Goal: Information Seeking & Learning: Learn about a topic

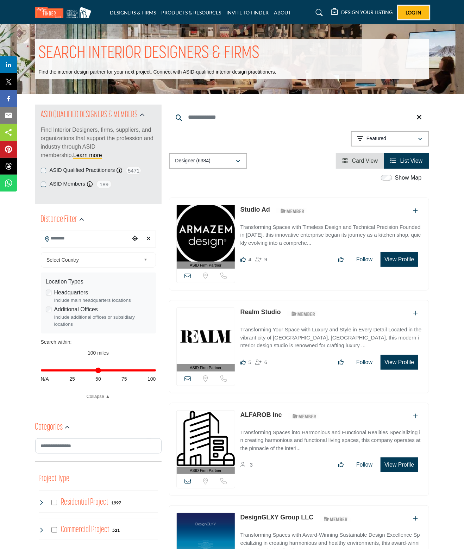
click at [394, 11] on span "Log In" at bounding box center [414, 13] width 16 height 6
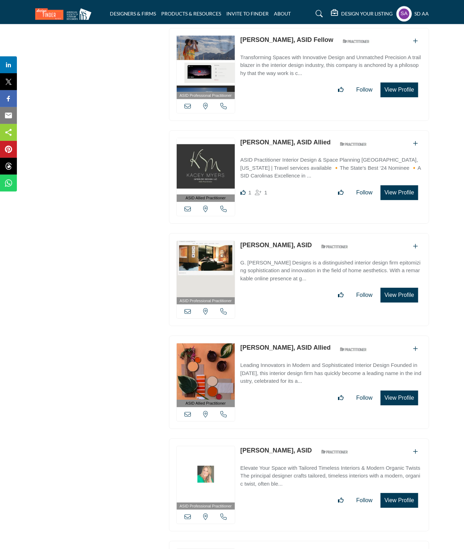
scroll to position [25418, 0]
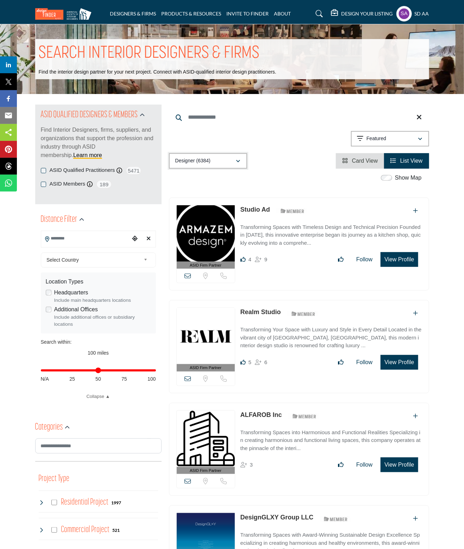
click at [239, 162] on icon "button" at bounding box center [238, 161] width 4 height 5
click at [289, 152] on div "Searched Term Searched Results 252" at bounding box center [299, 137] width 260 height 64
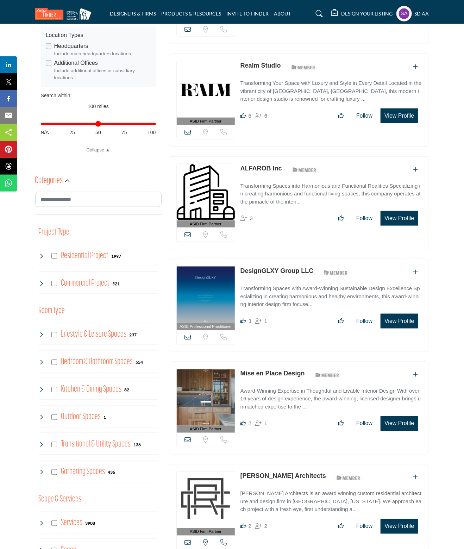
scroll to position [35, 0]
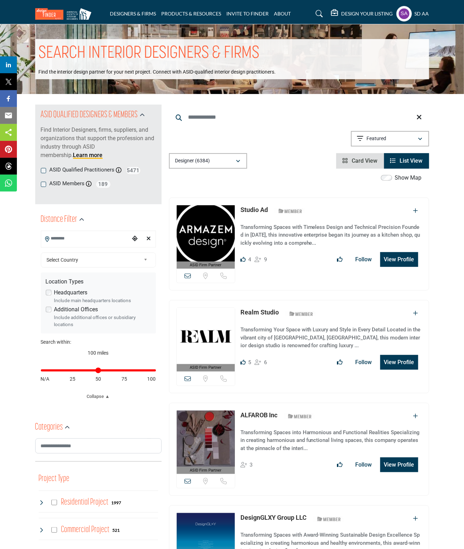
click at [356, 127] on div "Searched Term Searched Results 21" at bounding box center [299, 137] width 260 height 64
click at [352, 156] on li "Card View" at bounding box center [360, 160] width 48 height 15
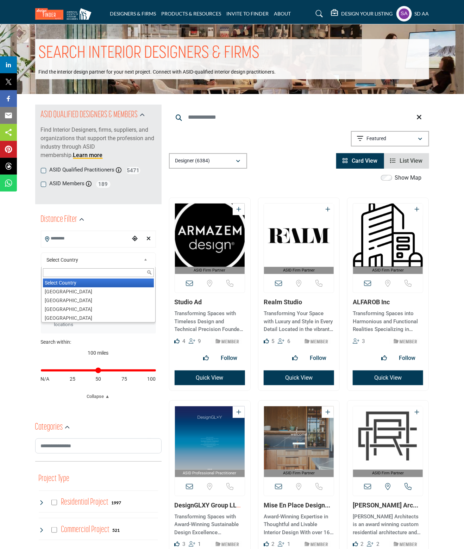
click at [141, 259] on link "Select Country" at bounding box center [97, 260] width 106 height 9
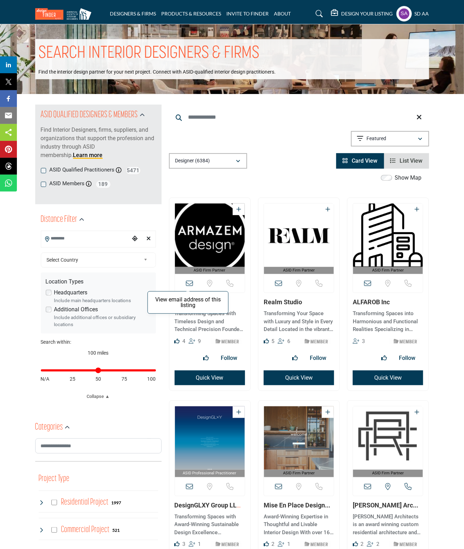
drag, startPoint x: 277, startPoint y: 281, endPoint x: 189, endPoint y: 283, distance: 88.4
click at [189, 283] on icon at bounding box center [189, 283] width 7 height 7
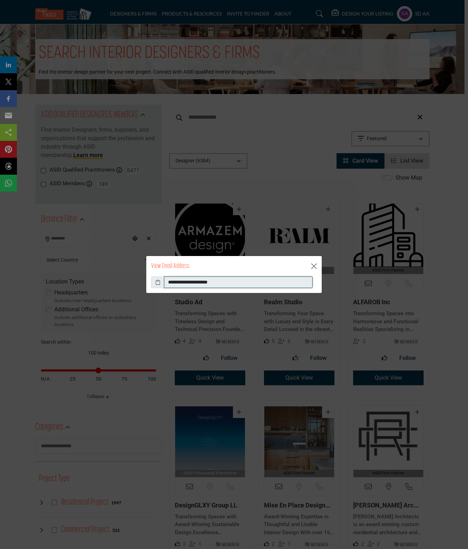
click at [204, 281] on input "**********" at bounding box center [238, 282] width 149 height 12
click at [324, 299] on div "**********" at bounding box center [234, 274] width 468 height 549
click at [316, 269] on button "Close" at bounding box center [313, 266] width 11 height 11
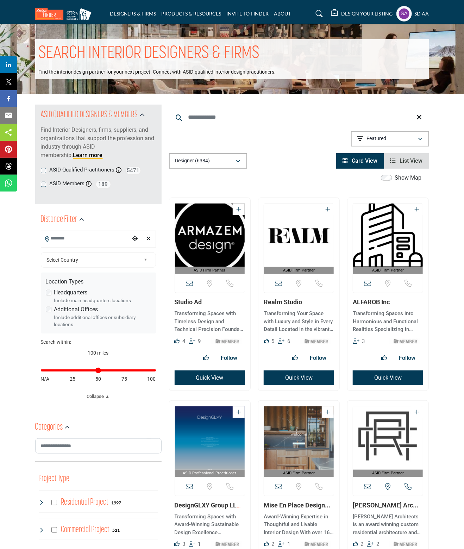
click at [186, 303] on link "Studio Ad" at bounding box center [188, 301] width 27 height 7
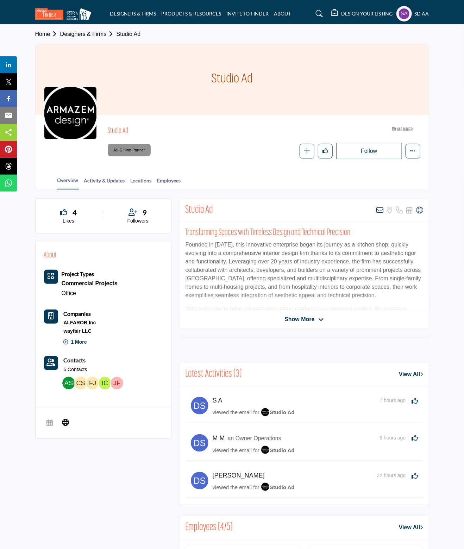
drag, startPoint x: 211, startPoint y: 80, endPoint x: 271, endPoint y: 82, distance: 60.6
click at [271, 82] on body "DESIGNERS & FIRMS PRODUCTS & RESOURCES INVITE TO FINDER ABOUT" at bounding box center [232, 390] width 464 height 780
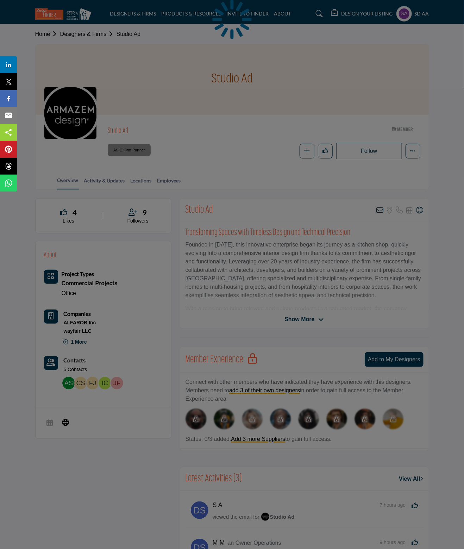
click at [152, 132] on div at bounding box center [232, 274] width 464 height 549
click at [135, 127] on div at bounding box center [232, 274] width 464 height 549
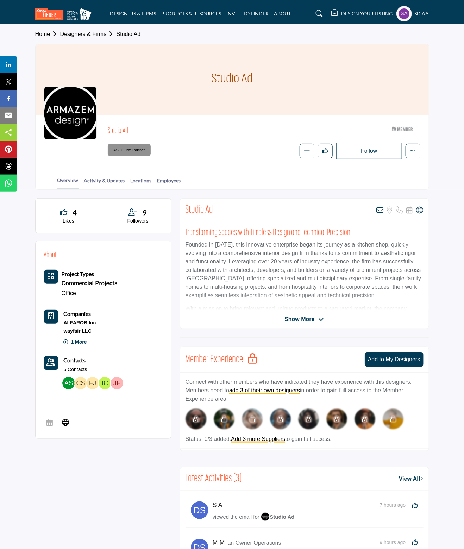
drag, startPoint x: 131, startPoint y: 135, endPoint x: 108, endPoint y: 135, distance: 23.2
click at [108, 135] on h2 "Studio Ad" at bounding box center [205, 131] width 194 height 9
copy h2 "Studio Ad"
click at [377, 211] on icon at bounding box center [380, 210] width 7 height 7
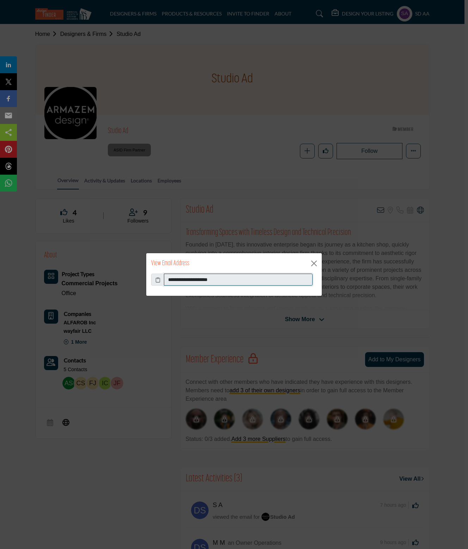
drag, startPoint x: 191, startPoint y: 281, endPoint x: 155, endPoint y: 279, distance: 36.7
click at [155, 279] on div "**********" at bounding box center [233, 280] width 165 height 12
click at [312, 263] on button "Close" at bounding box center [313, 263] width 11 height 11
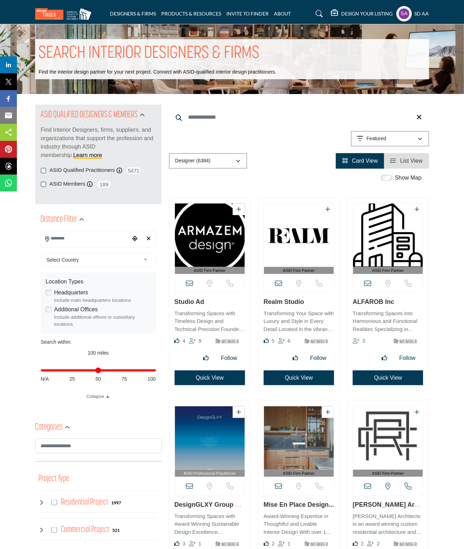
click at [424, 128] on div "Searched Term Searched Results 21" at bounding box center [299, 137] width 260 height 64
click at [423, 136] on div "button" at bounding box center [420, 139] width 5 height 6
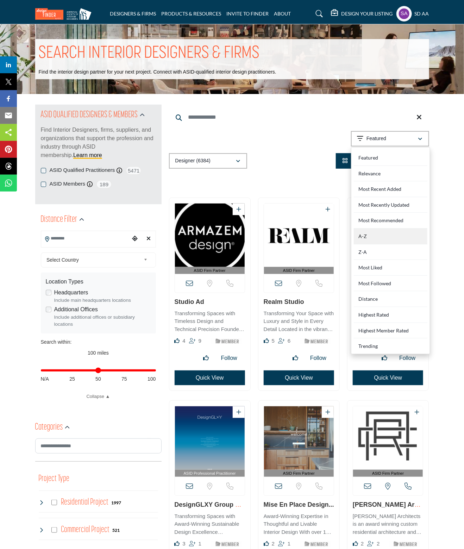
click at [393, 237] on div "A-Z" at bounding box center [391, 237] width 74 height 16
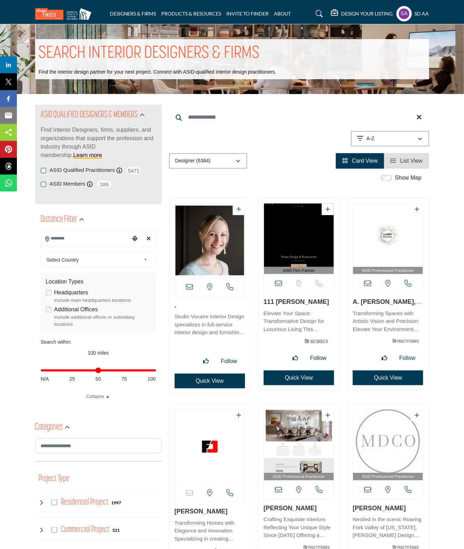
drag, startPoint x: 180, startPoint y: 307, endPoint x: 174, endPoint y: 307, distance: 6.3
click at [174, 307] on div "View email address of this listing" at bounding box center [209, 296] width 81 height 196
click at [212, 308] on h3 "." at bounding box center [210, 306] width 70 height 8
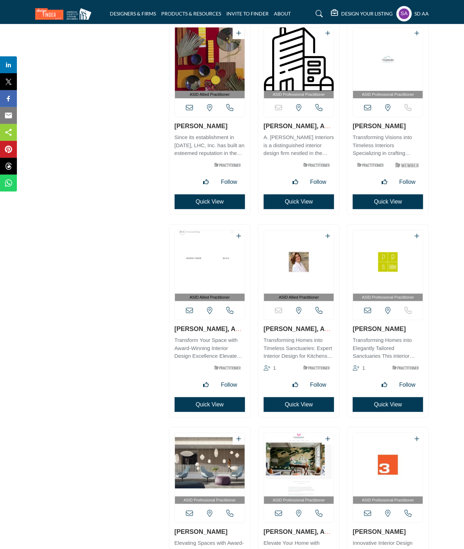
scroll to position [14084, 0]
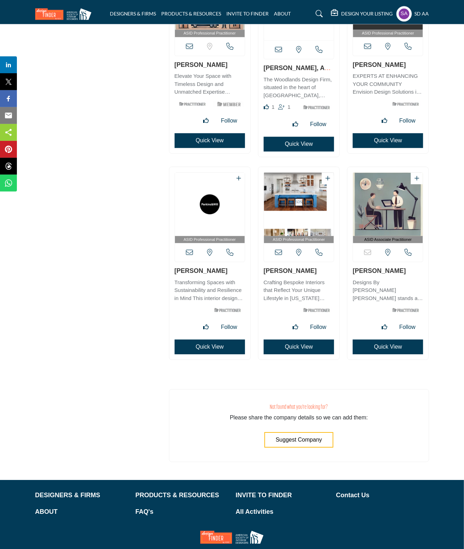
click at [317, 432] on button "Suggest Company" at bounding box center [298, 439] width 69 height 15
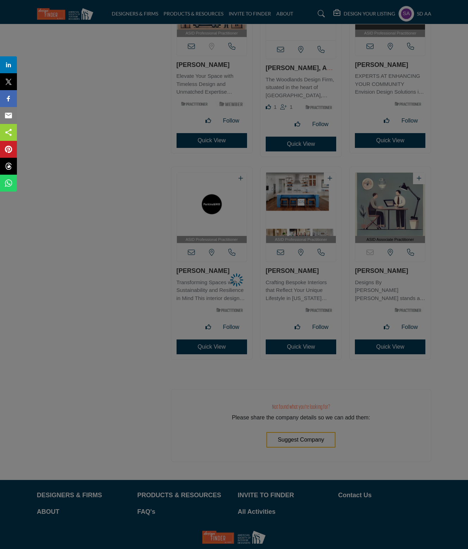
select select "**********"
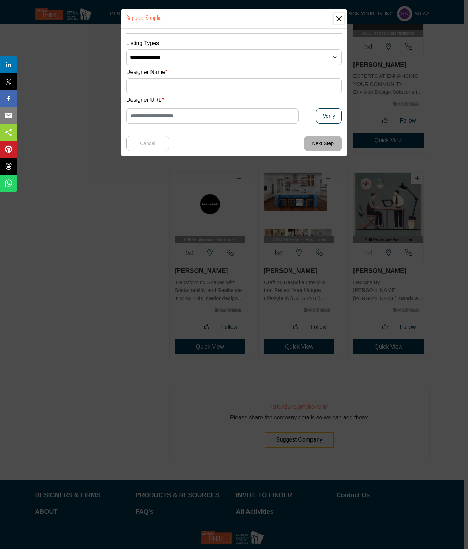
click at [341, 19] on button "Close" at bounding box center [338, 18] width 11 height 11
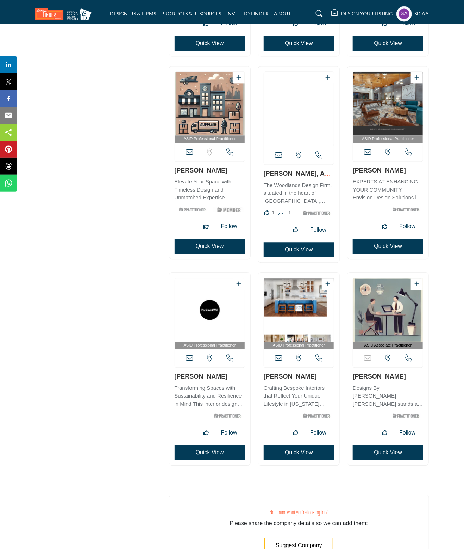
scroll to position [16805, 0]
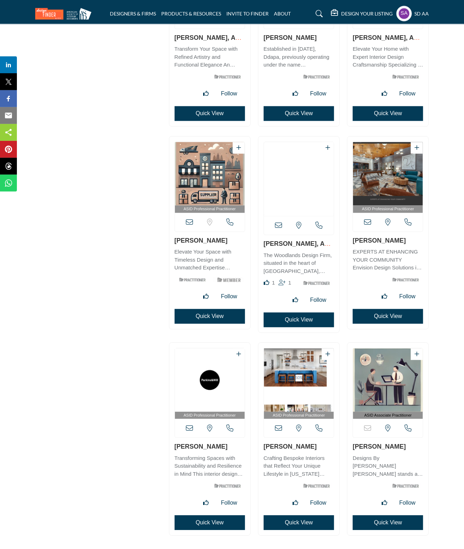
click at [363, 11] on h5 "DESIGN YOUR LISTING" at bounding box center [367, 14] width 51 height 6
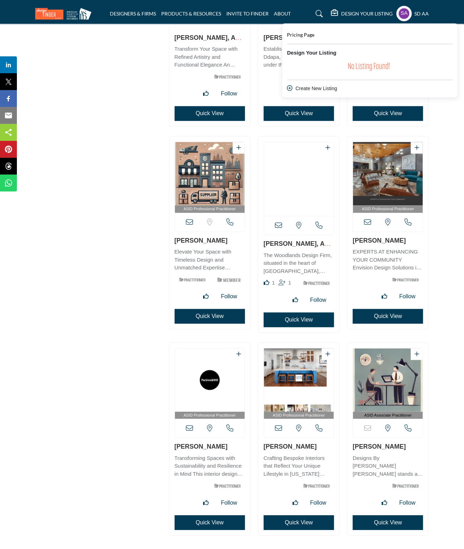
click at [412, 12] on div "sd aa My Profile My Interests My Lists My Suppliers & Designers Design Your Lis…" at bounding box center [412, 13] width 33 height 15
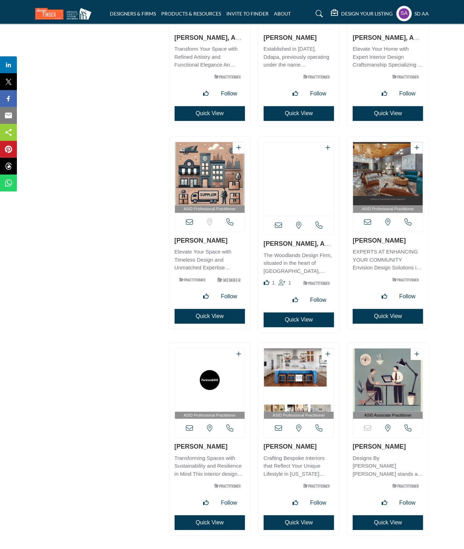
click at [400, 11] on profile-featured-eeec5318-6f9b-4e8b-bc30-7c4a8c551f85 "Show hide supplier dropdown" at bounding box center [403, 13] width 15 height 15
click at [429, 60] on span "My Lists" at bounding box center [431, 63] width 20 height 8
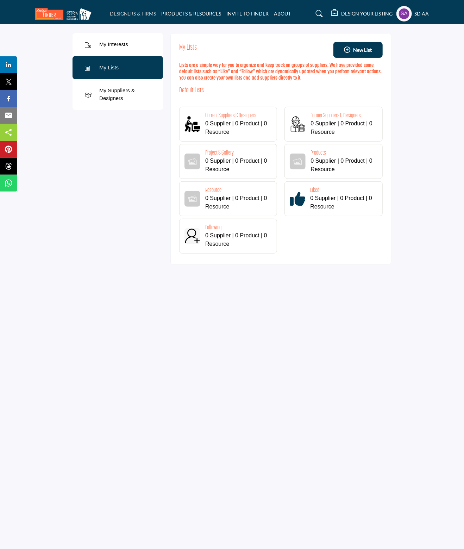
click at [123, 14] on link "DESIGNERS & FIRMS" at bounding box center [133, 14] width 46 height 6
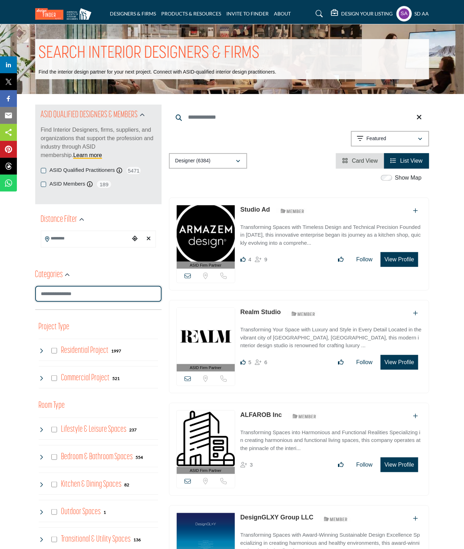
click at [94, 293] on input "Search Category" at bounding box center [98, 294] width 126 height 16
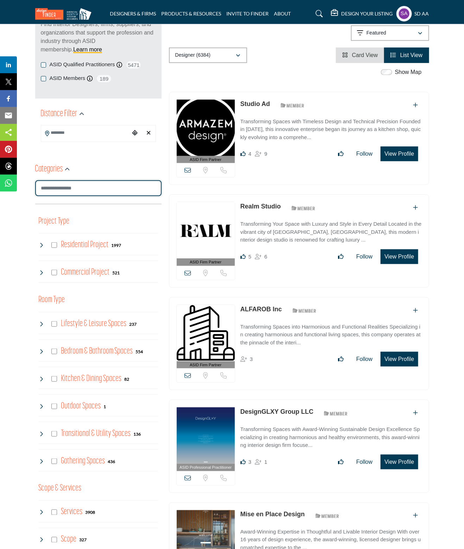
scroll to position [141, 0]
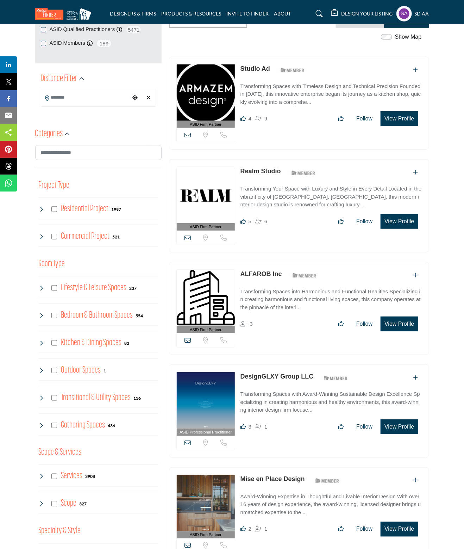
click at [43, 344] on icon at bounding box center [42, 343] width 6 height 6
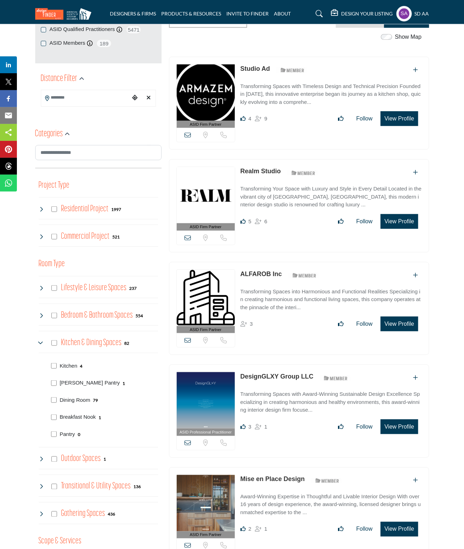
click at [43, 365] on div "Kitchen 4 1 79 1 0" at bounding box center [98, 400] width 119 height 86
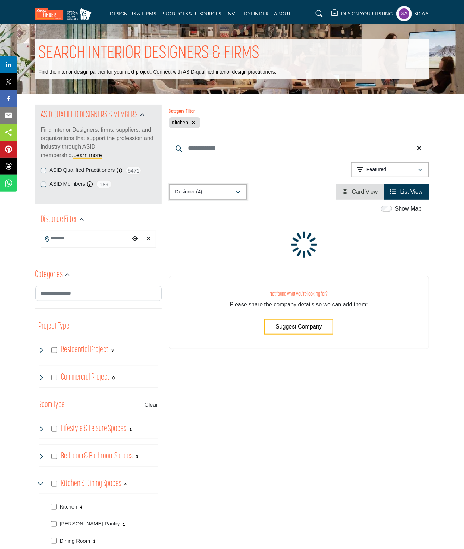
click at [243, 195] on button "Designer (4)" at bounding box center [208, 191] width 78 height 15
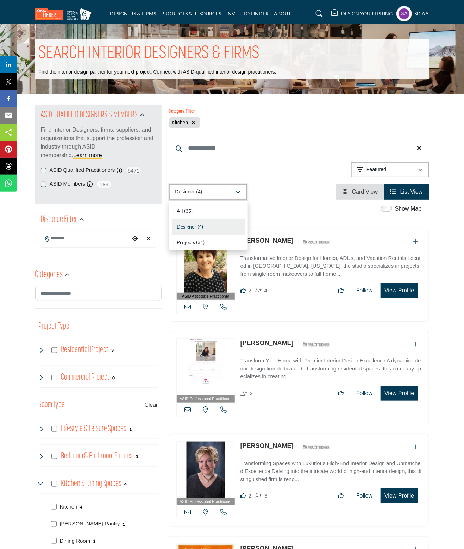
click at [243, 195] on button "Designer (4)" at bounding box center [208, 191] width 78 height 15
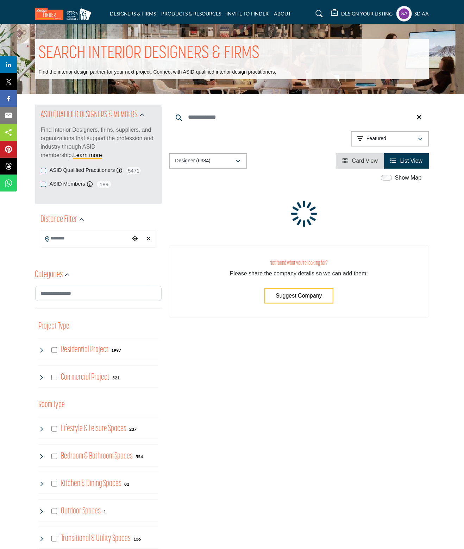
click at [40, 351] on icon at bounding box center [42, 350] width 6 height 6
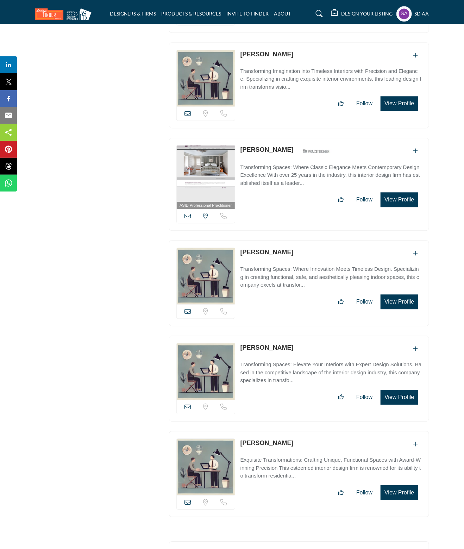
scroll to position [12367, 0]
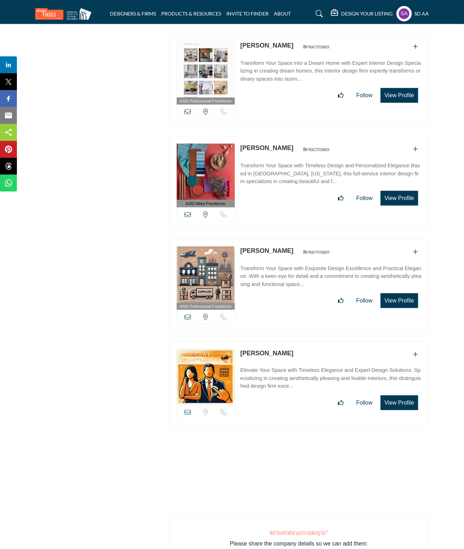
scroll to position [24549, 0]
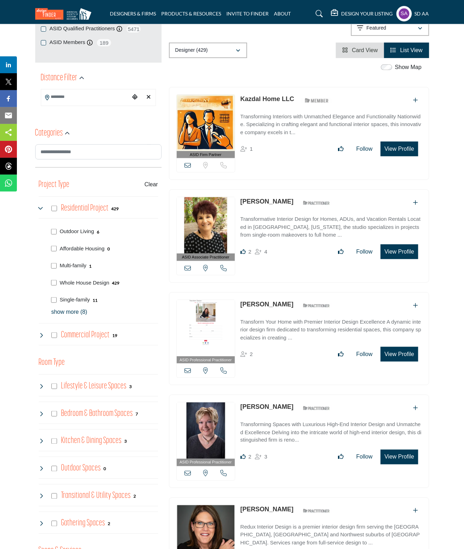
scroll to position [0, 0]
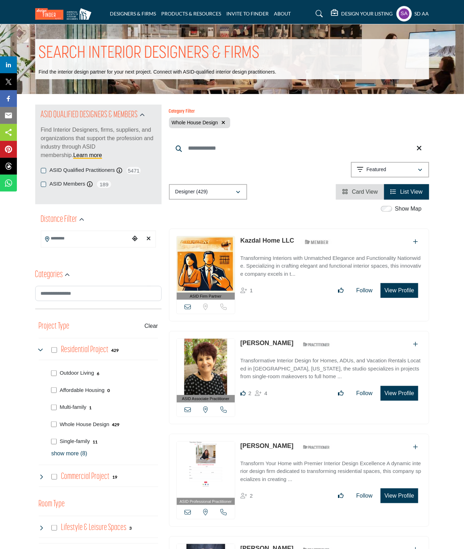
click at [70, 452] on p "show more (8)" at bounding box center [104, 453] width 107 height 8
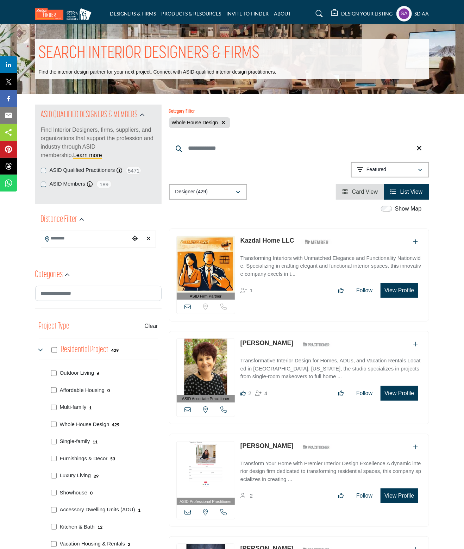
scroll to position [176, 0]
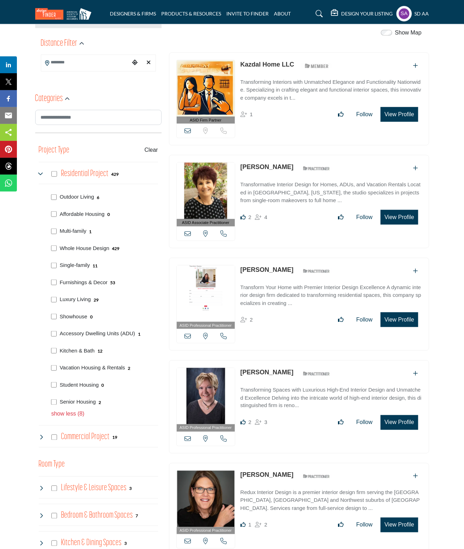
click at [70, 412] on p "show less (8)" at bounding box center [104, 414] width 107 height 8
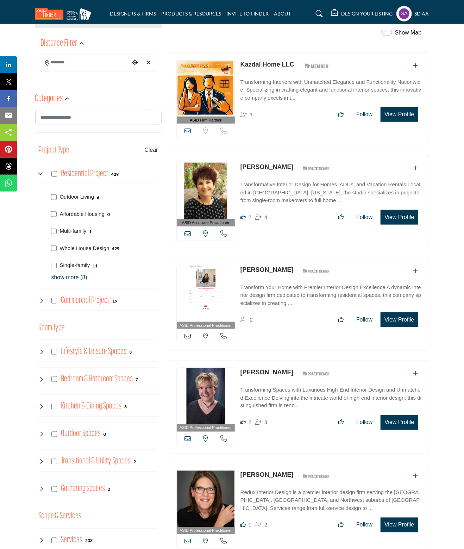
click at [76, 281] on div "Project Type Clear Whole House Design 429 6 0 1 429 11 show more (8)" at bounding box center [98, 228] width 119 height 176
click at [70, 277] on p "show more (8)" at bounding box center [104, 277] width 107 height 8
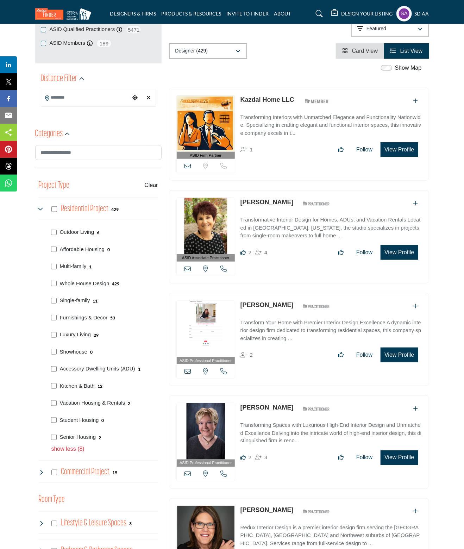
scroll to position [106, 0]
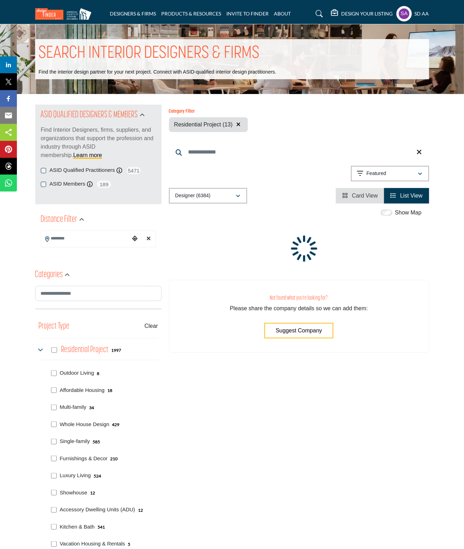
click at [76, 413] on div "Multi-family 34" at bounding box center [104, 406] width 110 height 17
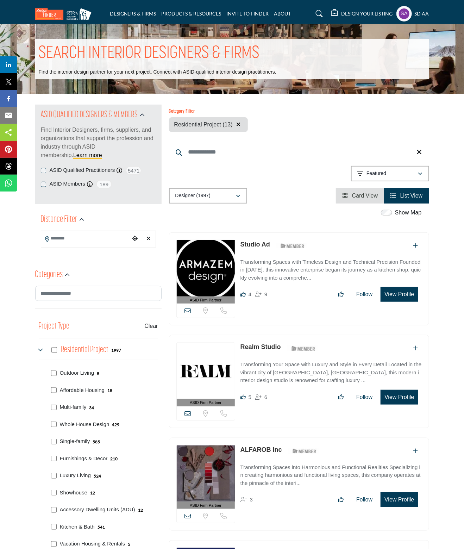
scroll to position [211, 0]
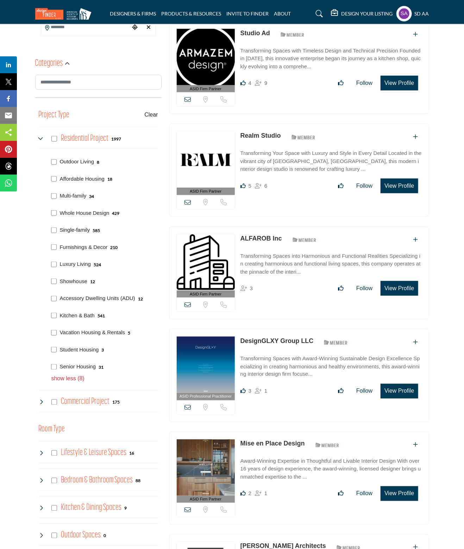
click at [85, 229] on p "Single-family" at bounding box center [75, 230] width 30 height 8
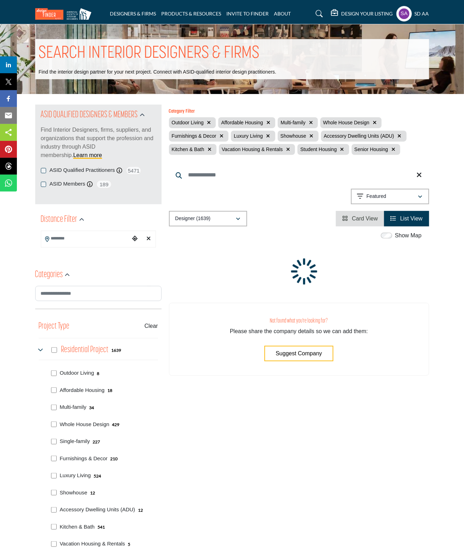
scroll to position [106, 0]
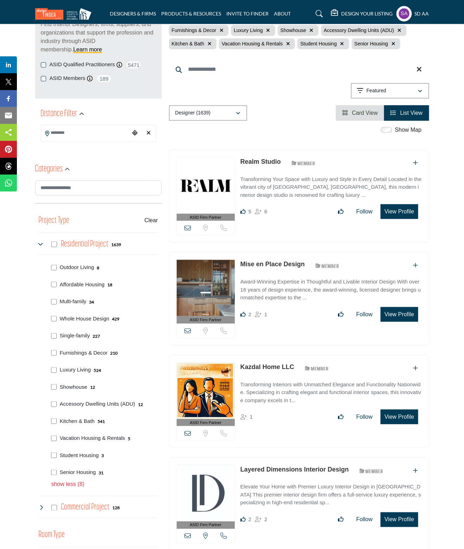
click at [360, 115] on span "Card View" at bounding box center [365, 113] width 26 height 6
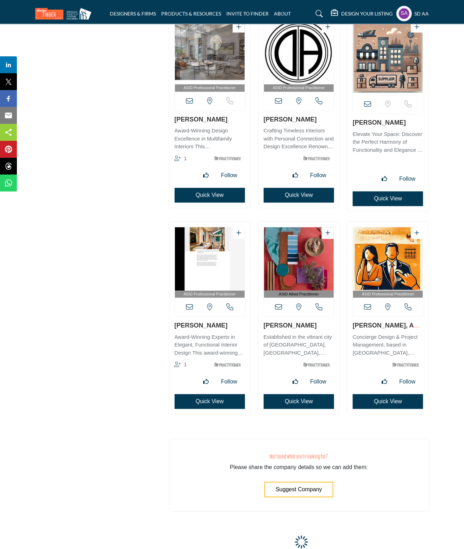
scroll to position [15701, 0]
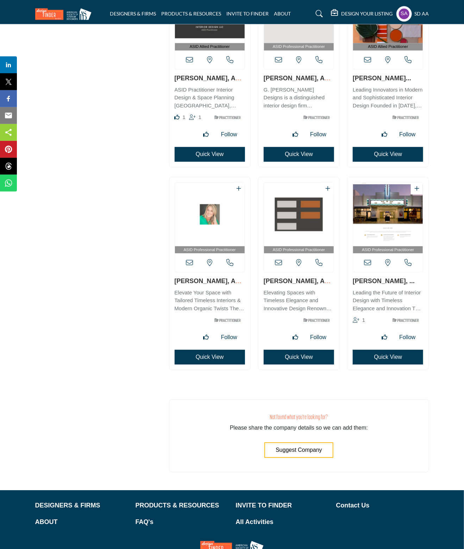
scroll to position [16949, 0]
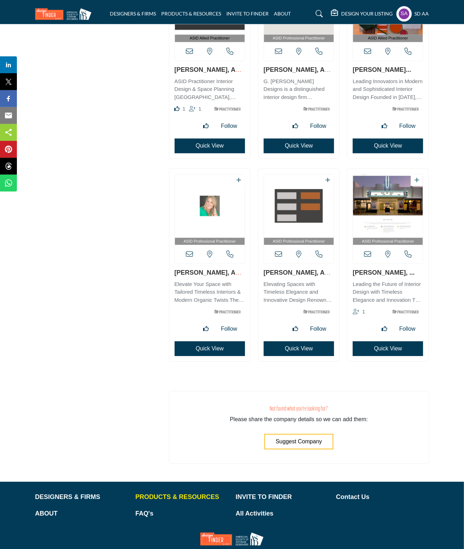
drag, startPoint x: 194, startPoint y: 460, endPoint x: 211, endPoint y: 456, distance: 17.6
click at [194, 492] on p "PRODUCTS & RESOURCES" at bounding box center [182, 497] width 93 height 10
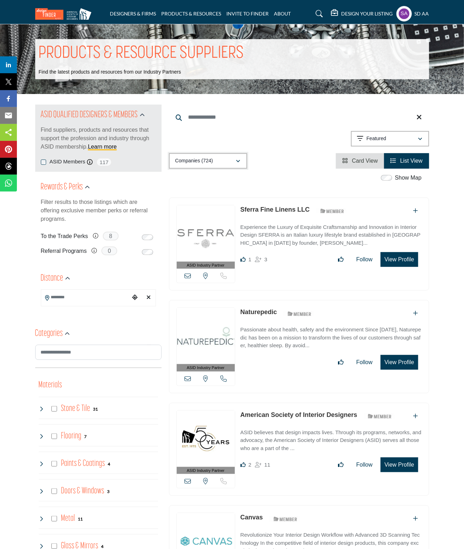
click at [231, 164] on div "Companies (724)" at bounding box center [205, 161] width 61 height 8
click at [358, 159] on span "Card View" at bounding box center [365, 161] width 26 height 6
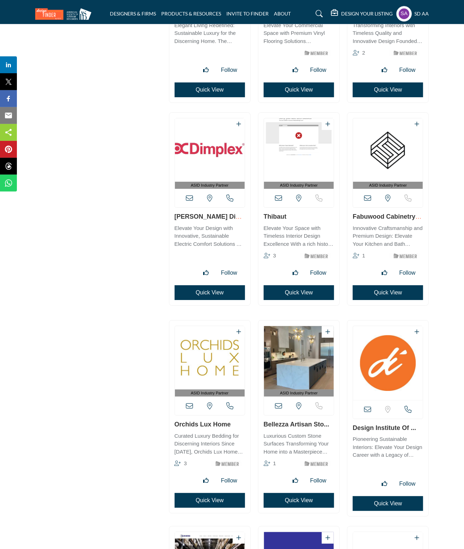
scroll to position [7009, 0]
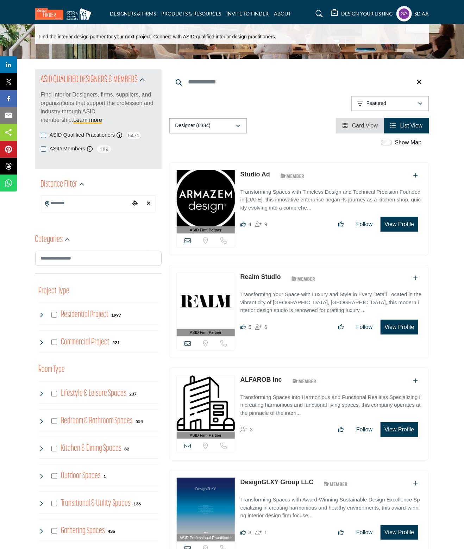
scroll to position [70, 0]
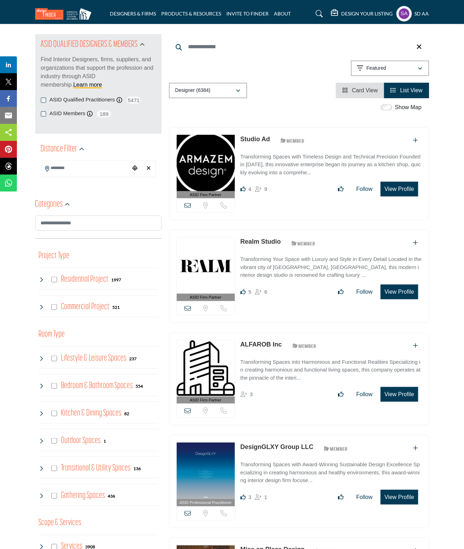
click at [40, 282] on icon at bounding box center [42, 280] width 6 height 6
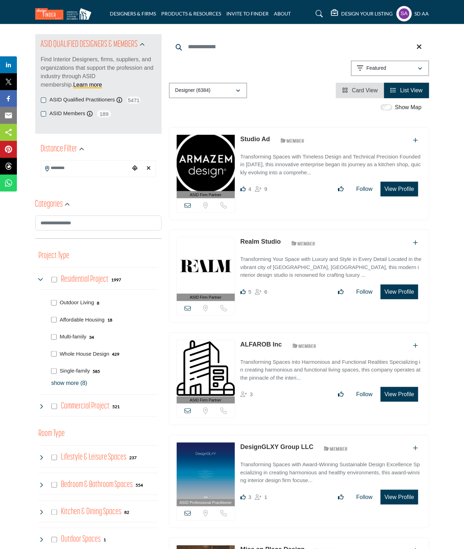
click at [72, 383] on div "Project Type Clear Residential Project 1997 8 18 34 429 585 210 524 12" at bounding box center [98, 334] width 119 height 176
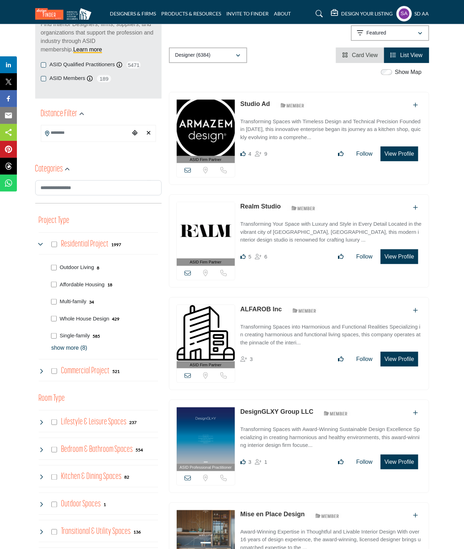
click at [70, 345] on p "show more (8)" at bounding box center [104, 348] width 107 height 8
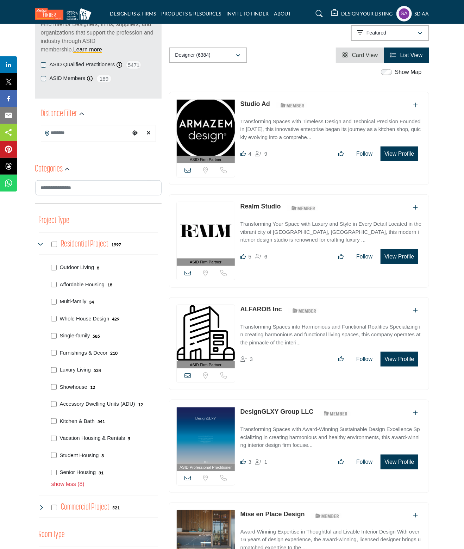
scroll to position [141, 0]
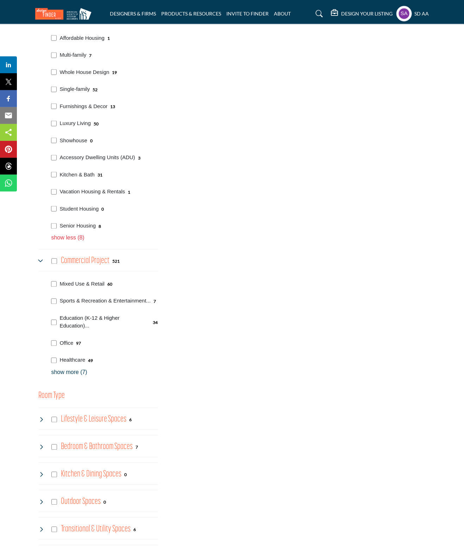
scroll to position [387, 0]
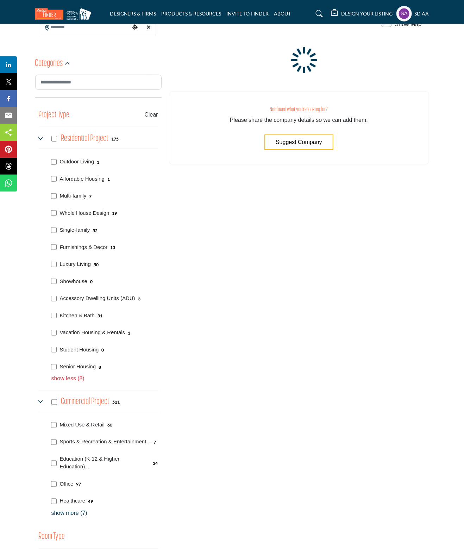
scroll to position [317, 0]
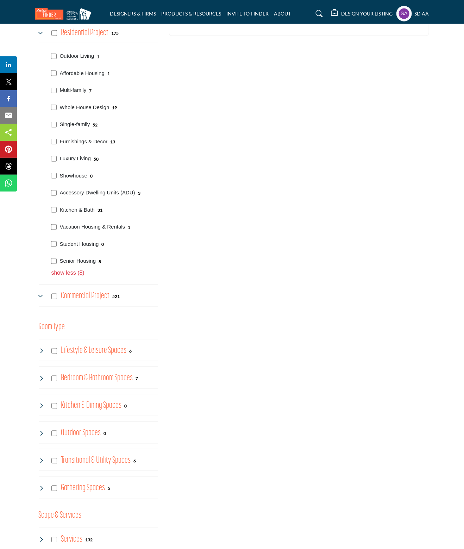
click at [42, 277] on div "Outdoor Living 1 1 7 19 52 0" at bounding box center [98, 162] width 119 height 231
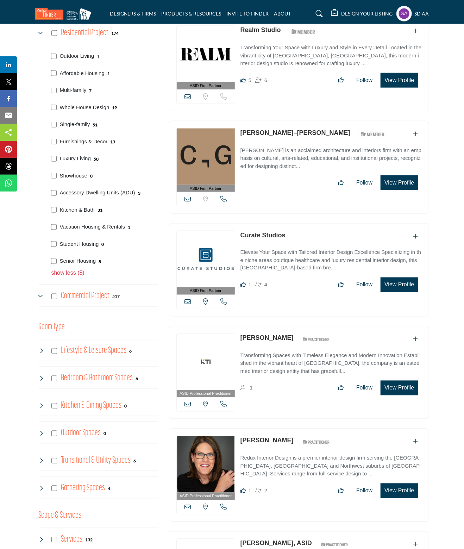
click at [44, 294] on icon at bounding box center [42, 297] width 6 height 6
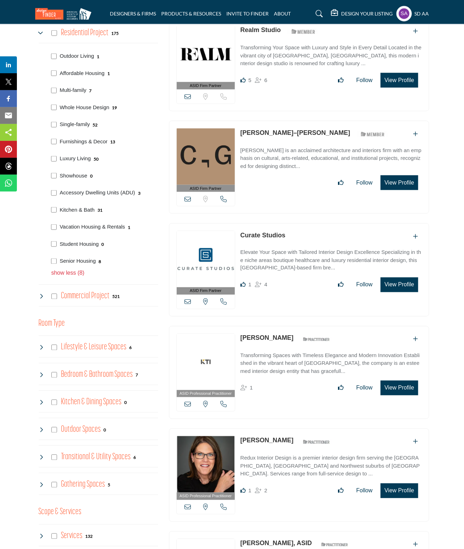
scroll to position [423, 0]
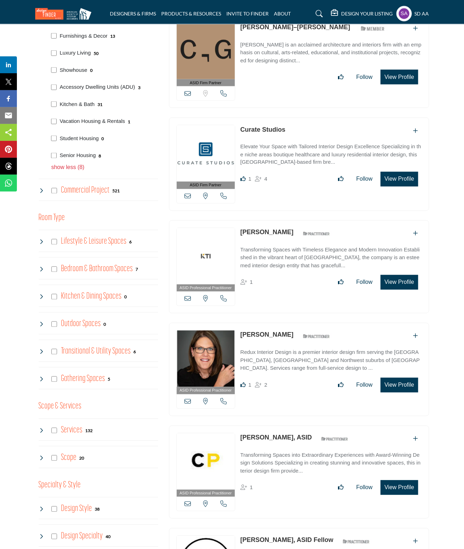
click at [42, 191] on icon at bounding box center [42, 191] width 6 height 6
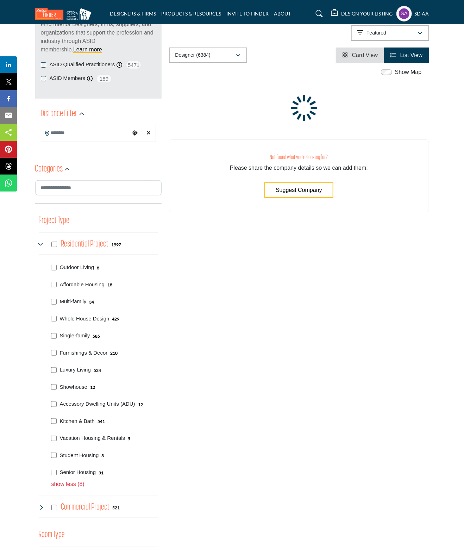
scroll to position [70, 0]
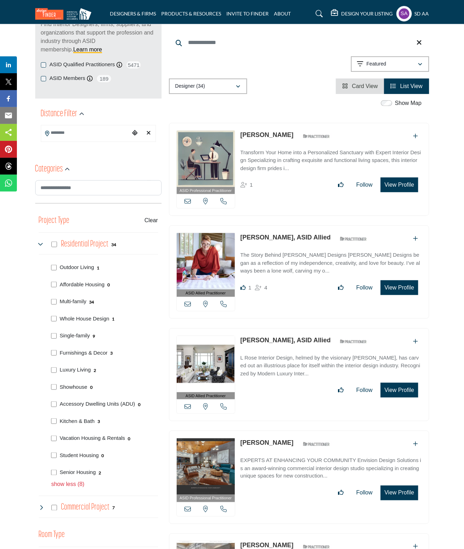
scroll to position [141, 0]
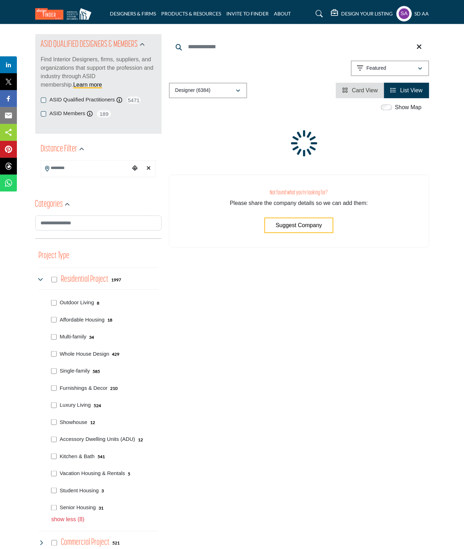
scroll to position [106, 0]
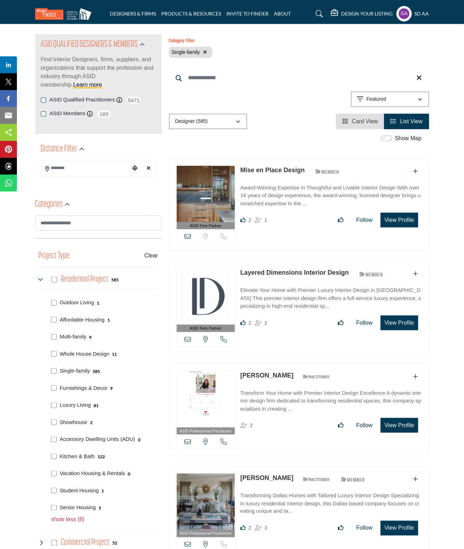
scroll to position [106, 0]
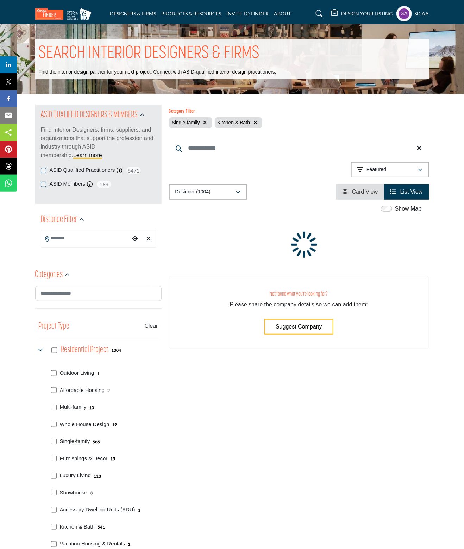
scroll to position [106, 0]
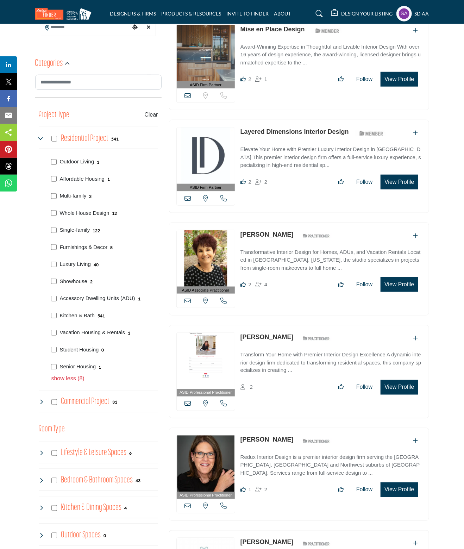
scroll to position [246, 0]
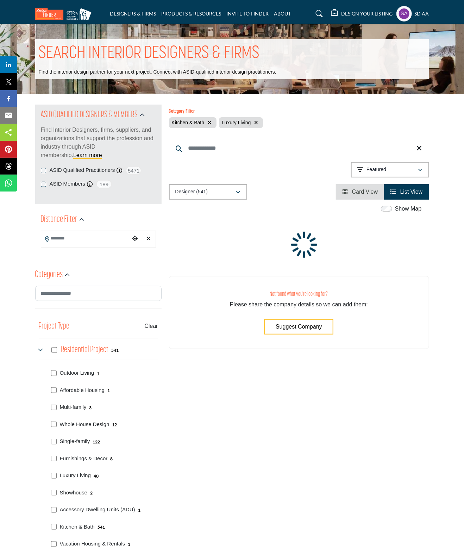
scroll to position [141, 0]
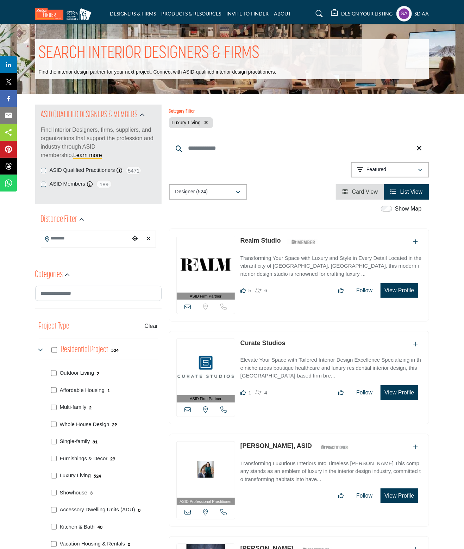
scroll to position [70, 0]
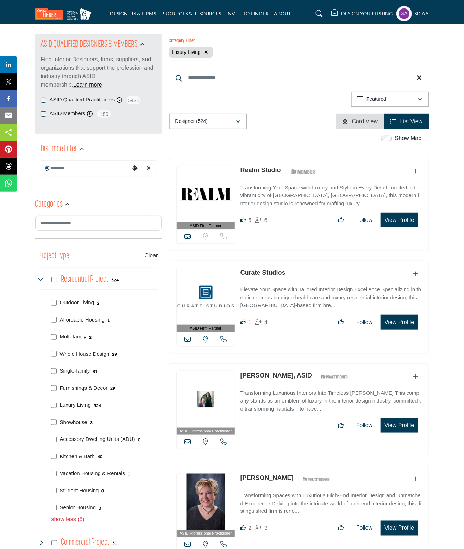
click at [51, 369] on div "Outdoor Living 2 1 2 29 81 3" at bounding box center [98, 408] width 119 height 231
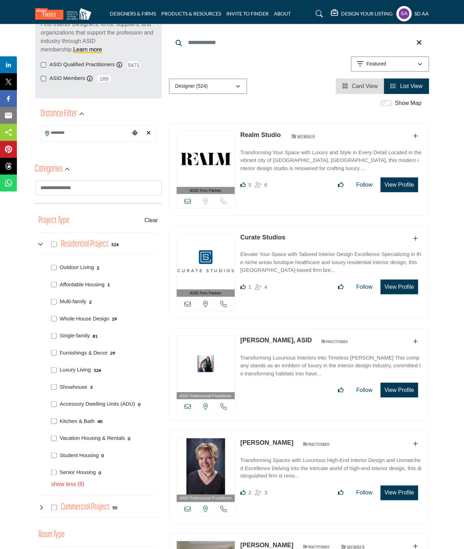
click at [56, 333] on div "Single-family 81" at bounding box center [104, 334] width 110 height 17
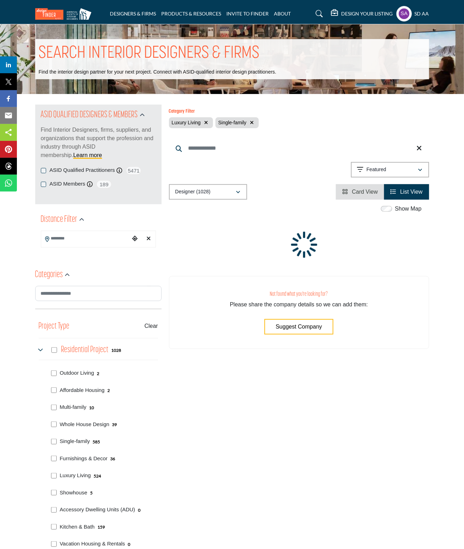
scroll to position [70, 0]
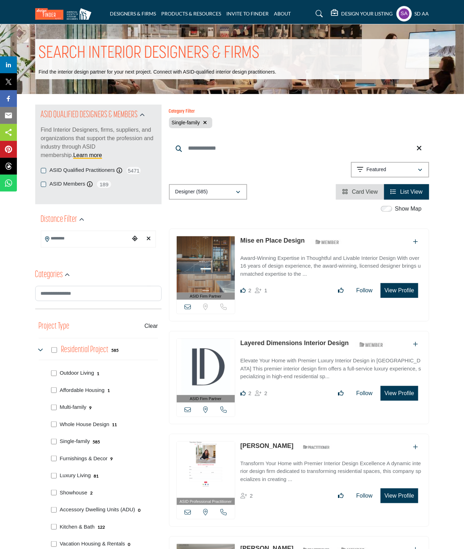
drag, startPoint x: 96, startPoint y: 371, endPoint x: 61, endPoint y: 372, distance: 34.9
click at [61, 372] on div "Outdoor Living 1" at bounding box center [79, 373] width 40 height 8
copy div "Outdoor Living"
click at [206, 123] on icon "button" at bounding box center [206, 122] width 4 height 5
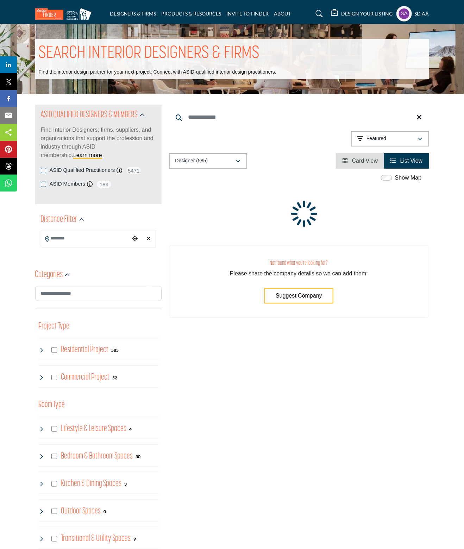
click at [208, 121] on input "Search Keyword" at bounding box center [299, 117] width 260 height 17
paste input "**********"
type input "**********"
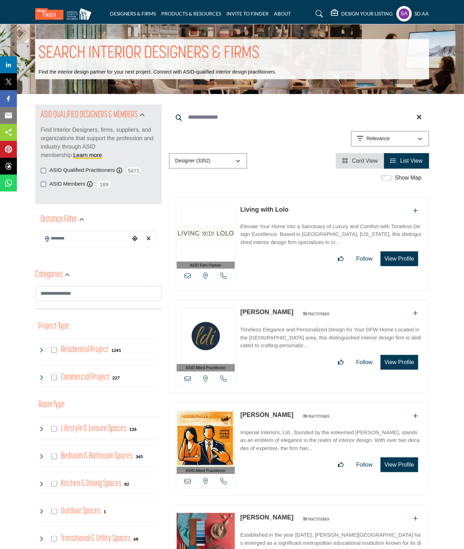
click at [243, 119] on input "**********" at bounding box center [299, 117] width 260 height 17
click at [177, 115] on icon at bounding box center [179, 117] width 6 height 6
click at [233, 114] on input "**********" at bounding box center [299, 117] width 260 height 17
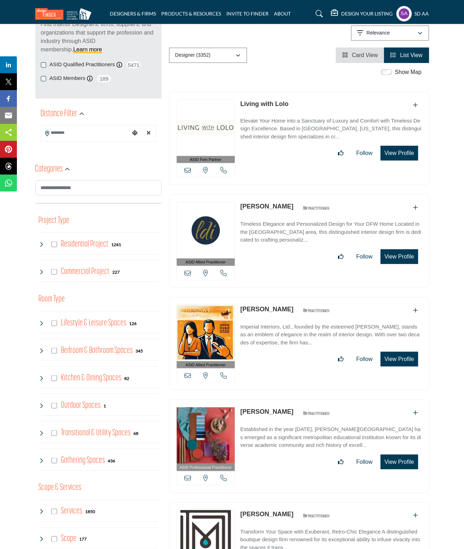
scroll to position [70, 0]
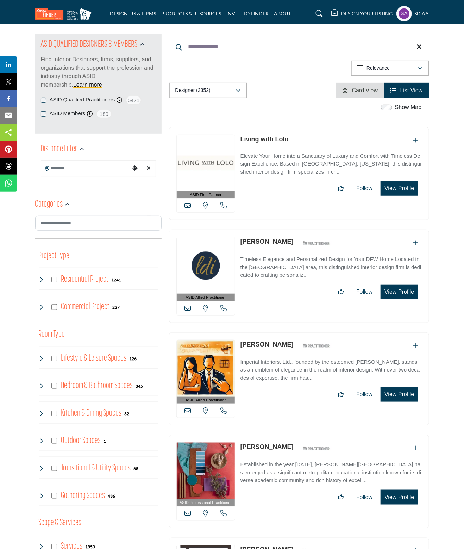
click at [45, 280] on div "Residential Project 1241" at bounding box center [80, 279] width 83 height 13
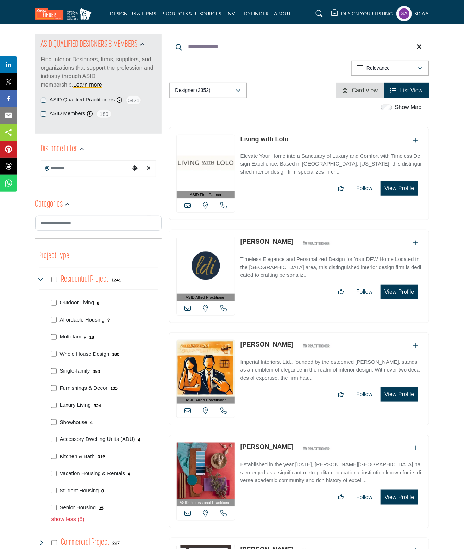
drag, startPoint x: 86, startPoint y: 338, endPoint x: 57, endPoint y: 337, distance: 29.2
click at [57, 337] on div "Multi-family 18" at bounding box center [104, 335] width 110 height 17
copy div "Multi-family"
click at [257, 51] on input "**********" at bounding box center [299, 46] width 260 height 17
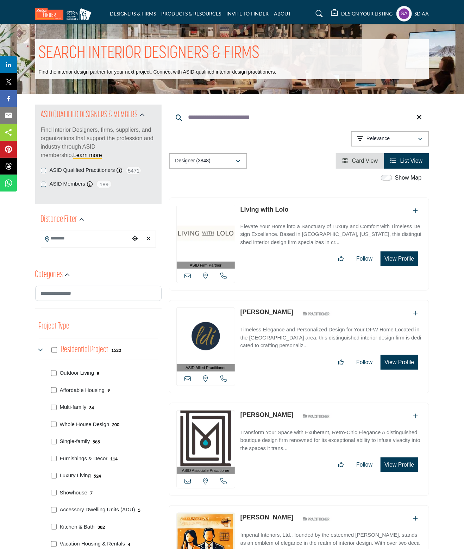
type input "**********"
click at [407, 145] on button "Relevance" at bounding box center [390, 138] width 78 height 15
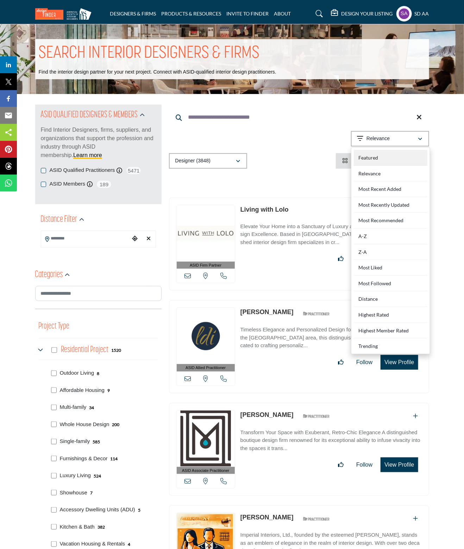
click at [398, 161] on div "Featured" at bounding box center [391, 158] width 74 height 16
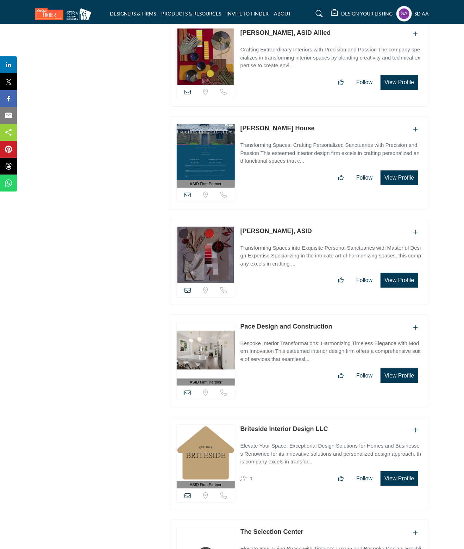
scroll to position [10559, 0]
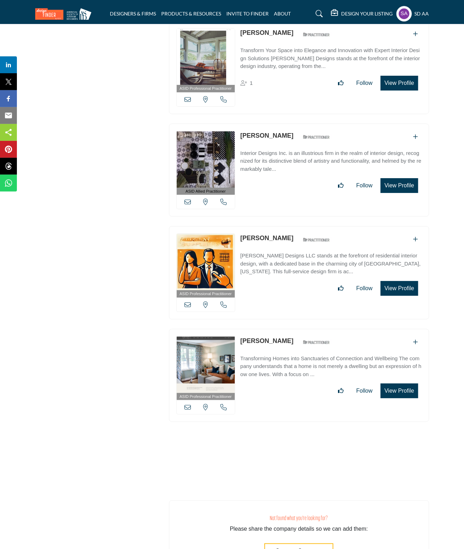
scroll to position [25423, 0]
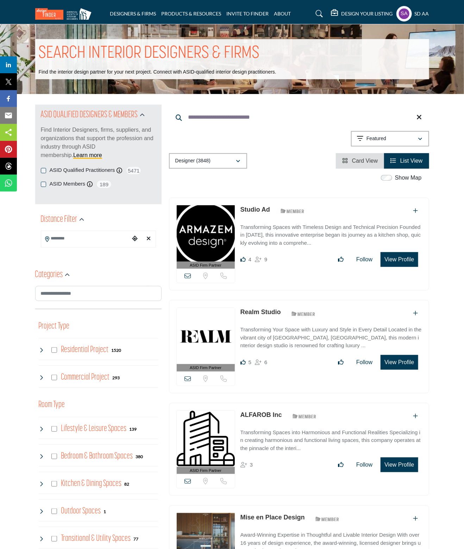
click at [418, 115] on icon at bounding box center [419, 117] width 5 height 7
click at [346, 163] on icon "View Card" at bounding box center [345, 161] width 6 height 6
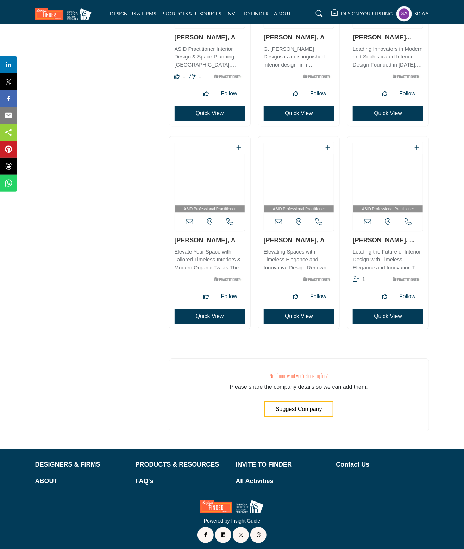
scroll to position [16993, 0]
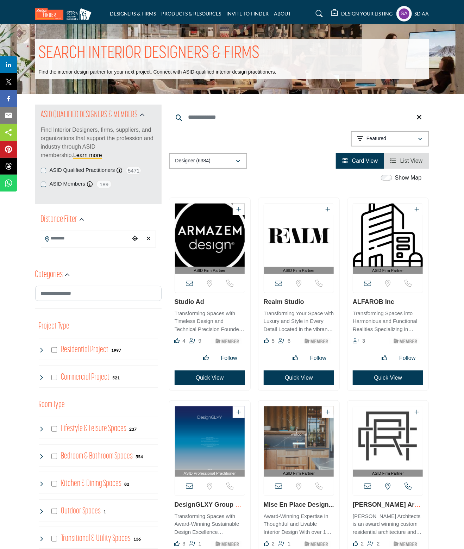
scroll to position [70, 0]
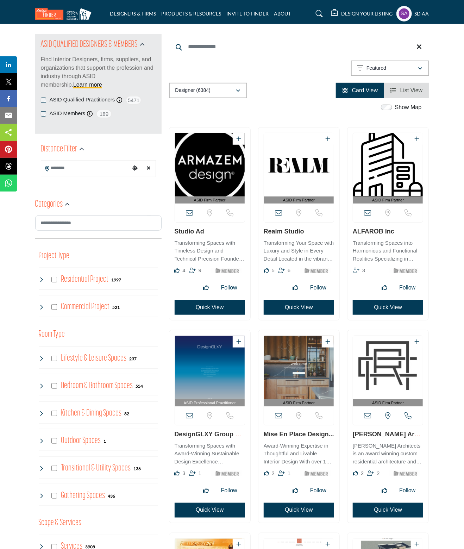
click at [42, 307] on icon at bounding box center [42, 307] width 6 height 6
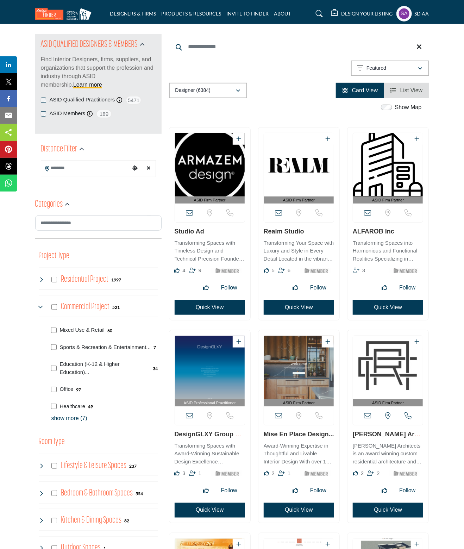
click at [49, 331] on div "Mixed Use & Retail 60" at bounding box center [104, 329] width 110 height 17
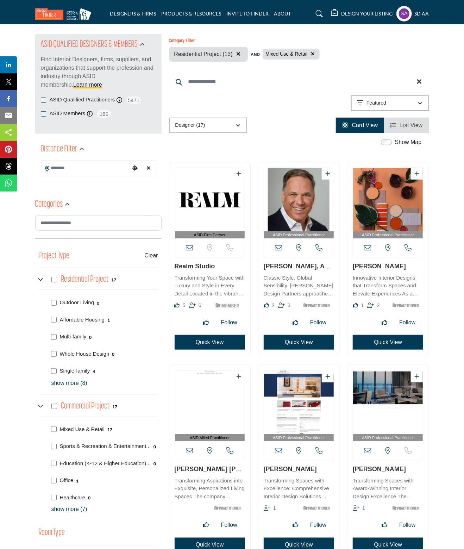
scroll to position [141, 0]
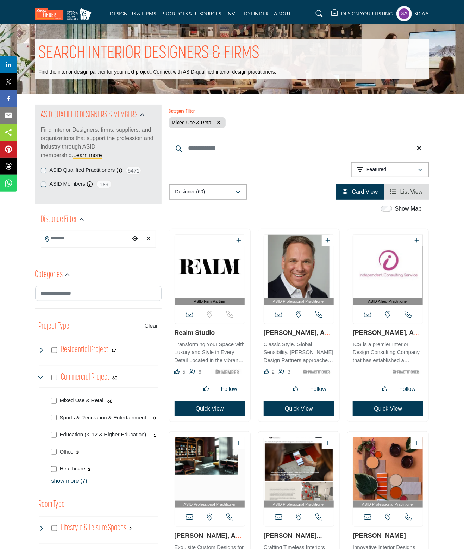
click at [397, 194] on link "List View" at bounding box center [406, 192] width 32 height 6
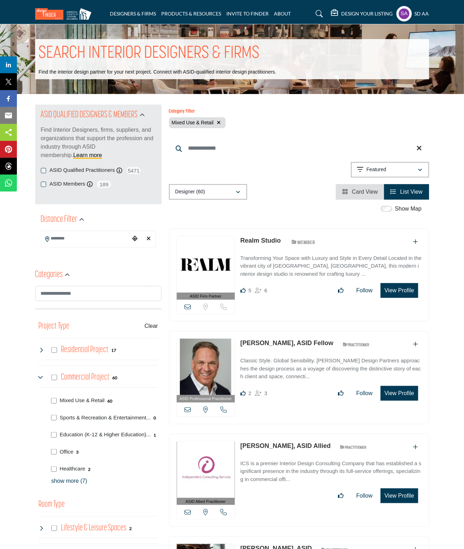
click at [356, 192] on span "Card View" at bounding box center [365, 192] width 26 height 6
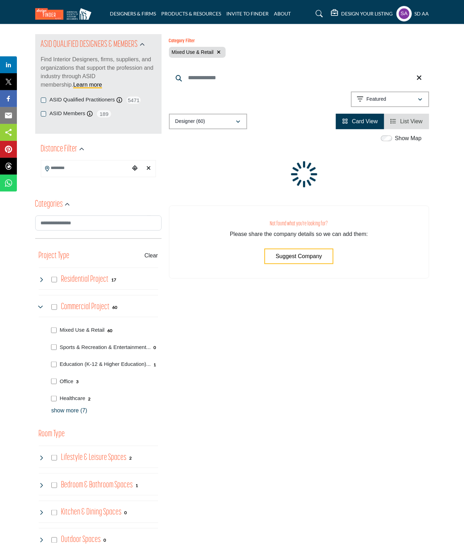
scroll to position [106, 0]
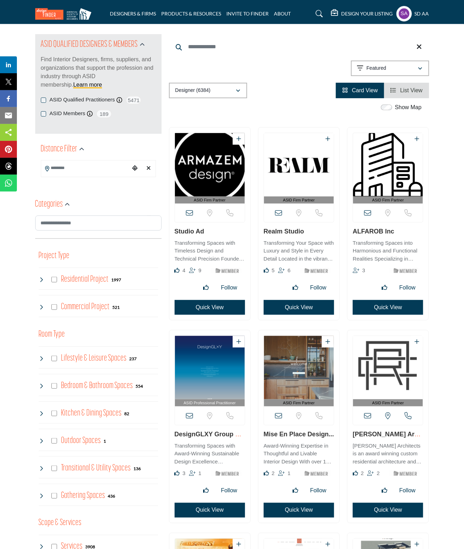
scroll to position [106, 0]
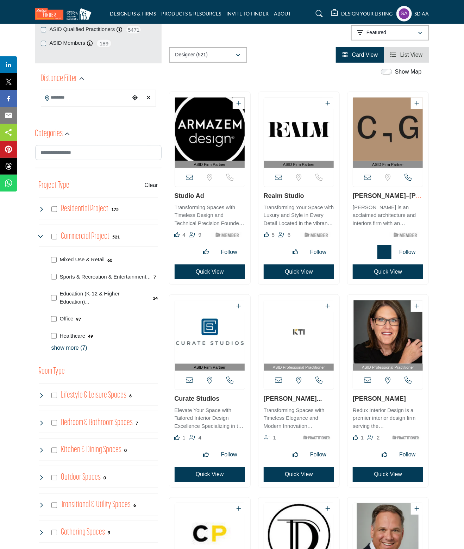
scroll to position [176, 0]
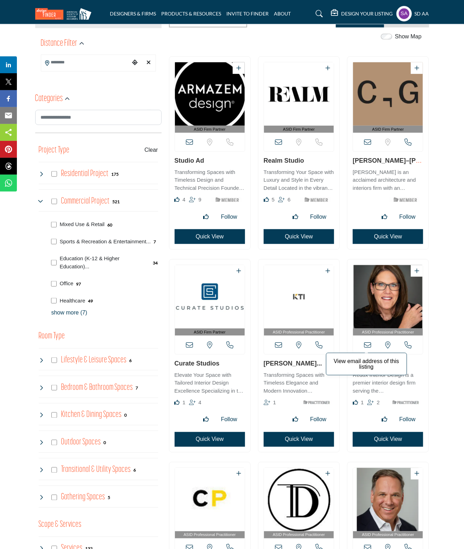
click at [368, 344] on icon at bounding box center [367, 345] width 7 height 7
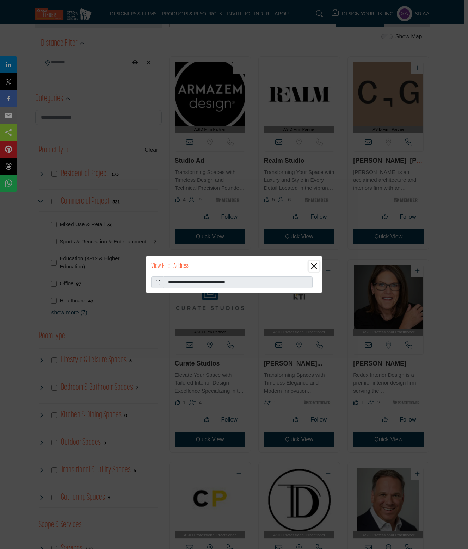
click at [312, 267] on button "Close" at bounding box center [313, 266] width 11 height 11
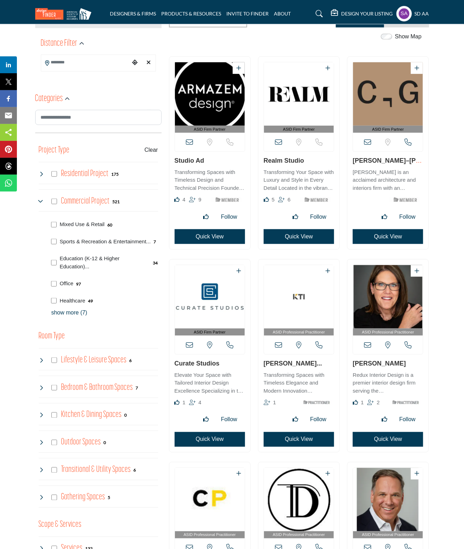
scroll to position [0, 0]
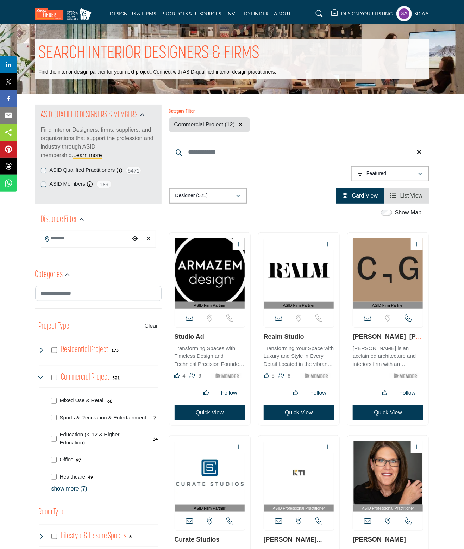
click at [239, 123] on icon "button" at bounding box center [240, 124] width 4 height 6
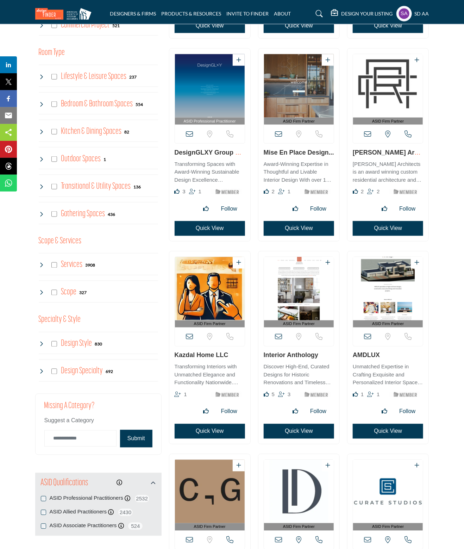
scroll to position [423, 0]
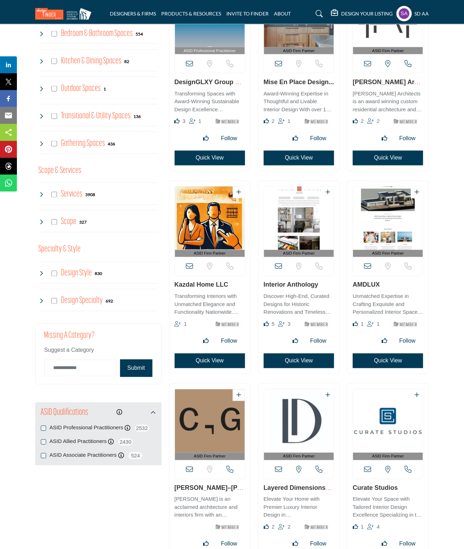
click at [42, 193] on icon at bounding box center [42, 195] width 6 height 6
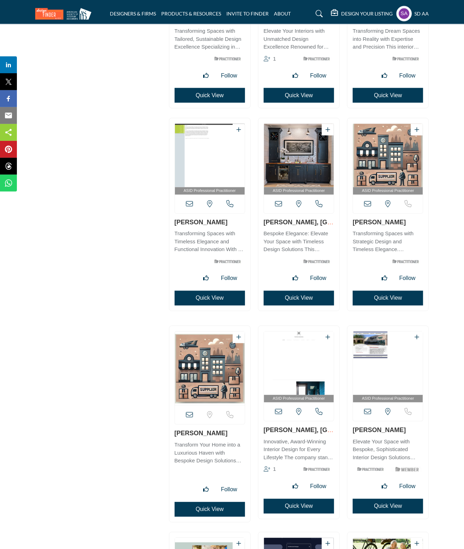
scroll to position [9974, 0]
